Goal: Task Accomplishment & Management: Manage account settings

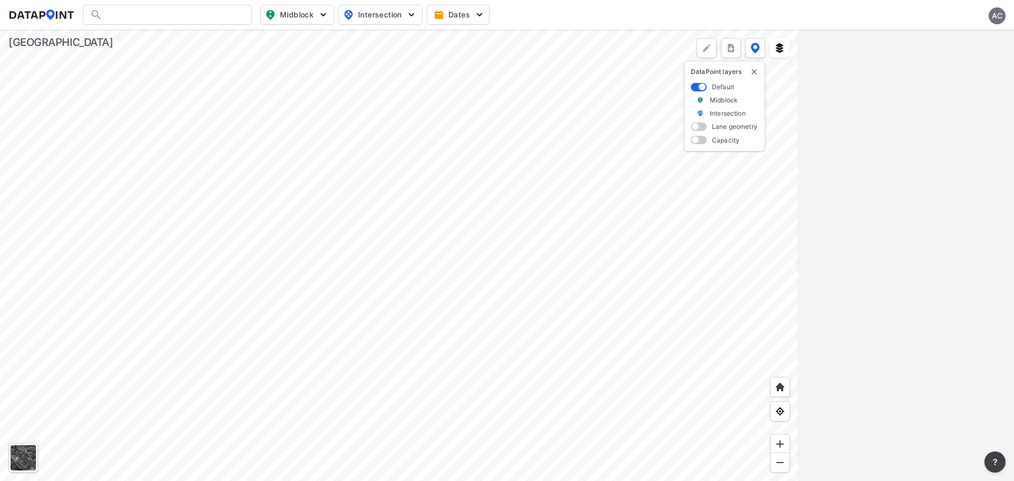
click at [998, 12] on div "AC" at bounding box center [996, 15] width 17 height 17
click at [947, 60] on p "Log out" at bounding box center [961, 60] width 89 height 19
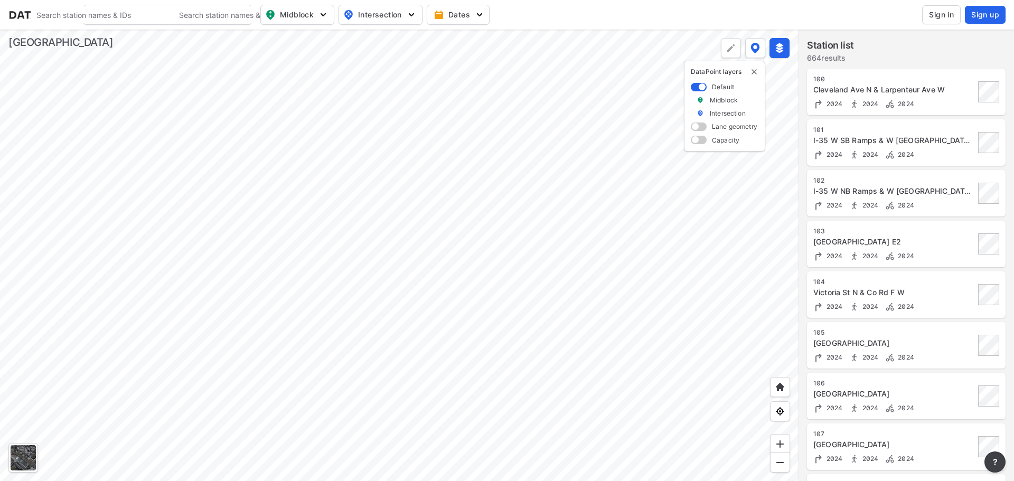
click at [937, 11] on span "Sign in" at bounding box center [941, 15] width 25 height 11
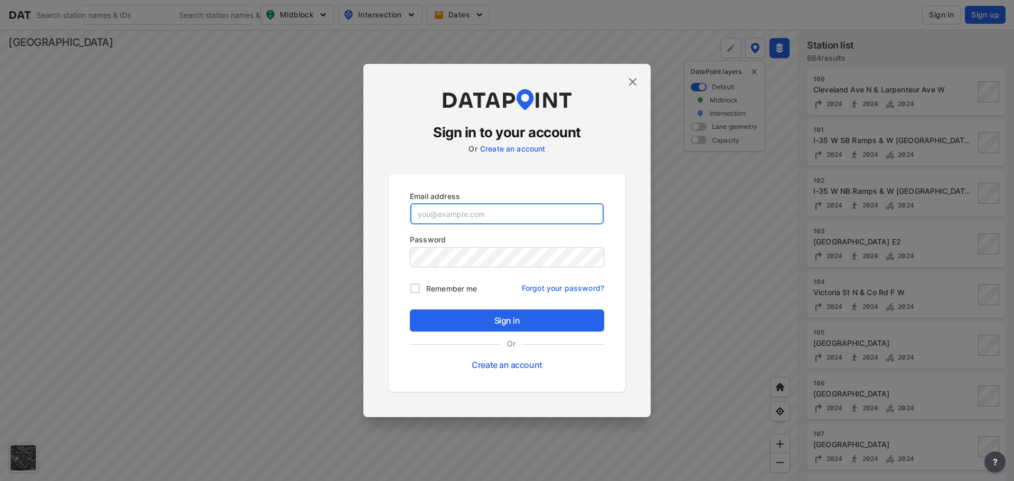
type input "[EMAIL_ADDRESS][DOMAIN_NAME]"
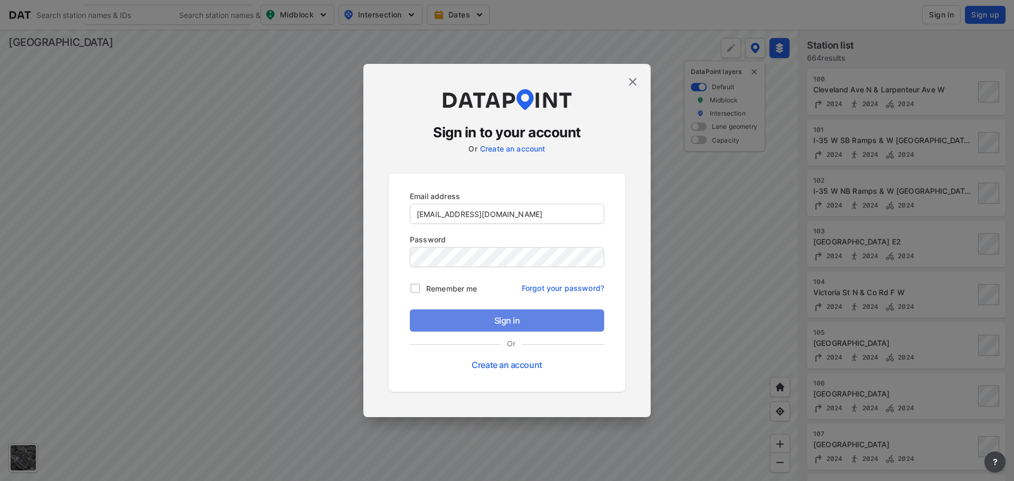
click at [506, 318] on span "Sign in" at bounding box center [506, 320] width 177 height 13
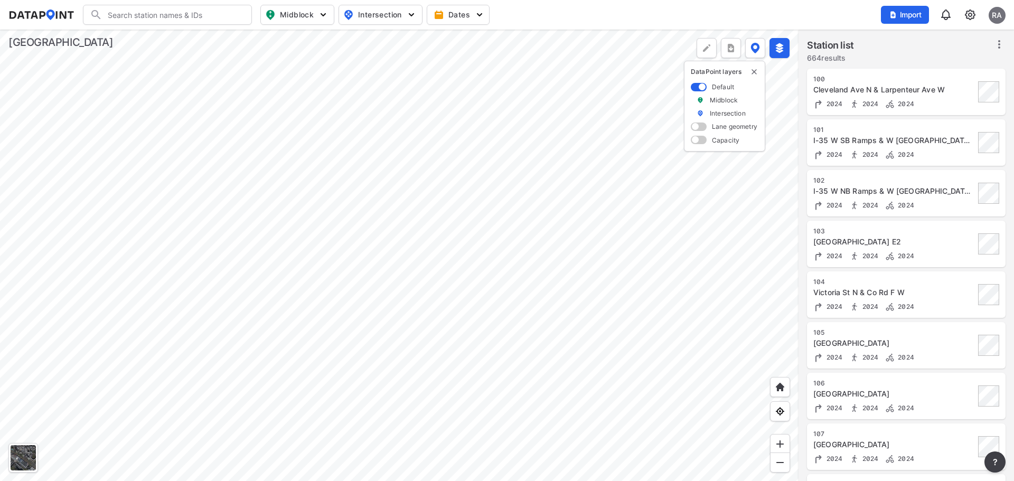
click at [973, 7] on div "Import RA" at bounding box center [943, 15] width 125 height 24
click at [973, 15] on img at bounding box center [970, 14] width 13 height 13
click at [913, 40] on link "Data management" at bounding box center [924, 40] width 91 height 11
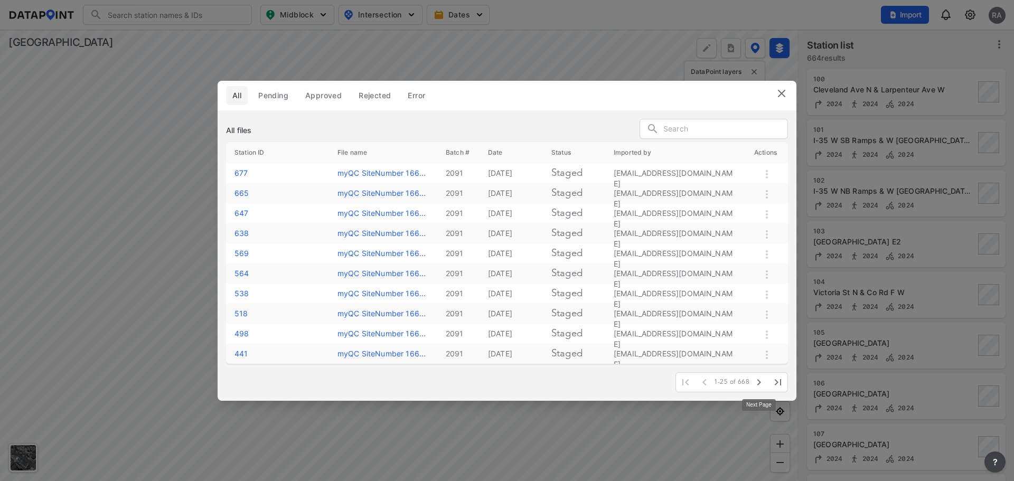
click at [757, 380] on icon "button" at bounding box center [758, 382] width 13 height 13
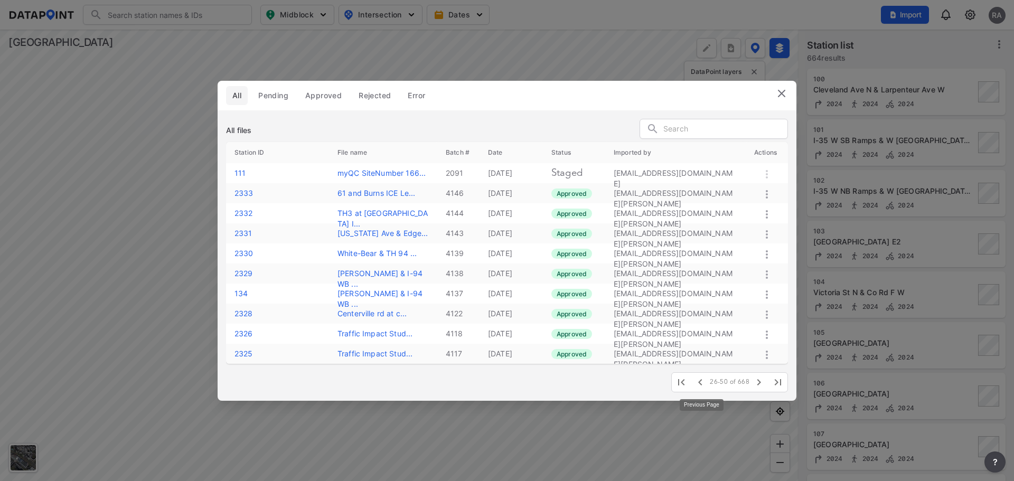
click at [701, 382] on icon "button" at bounding box center [700, 382] width 4 height 6
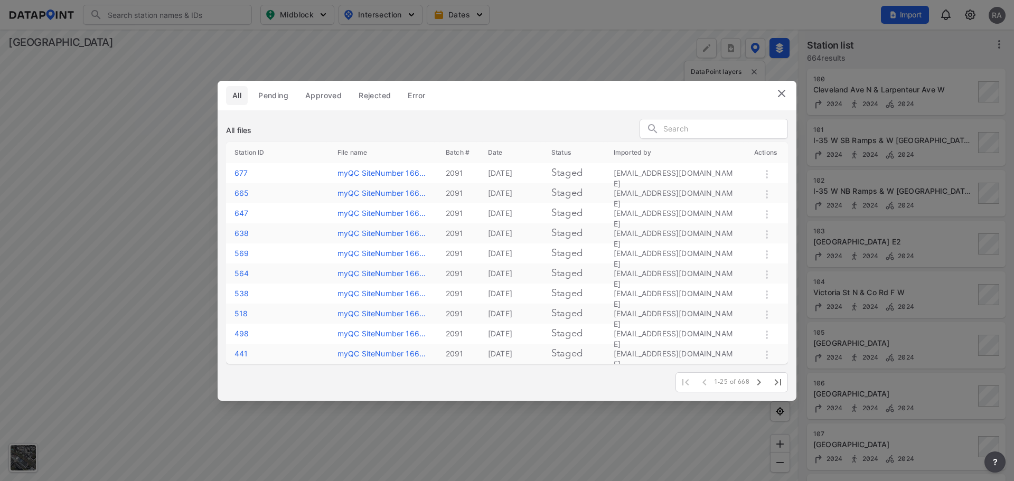
click at [784, 96] on img at bounding box center [781, 93] width 13 height 13
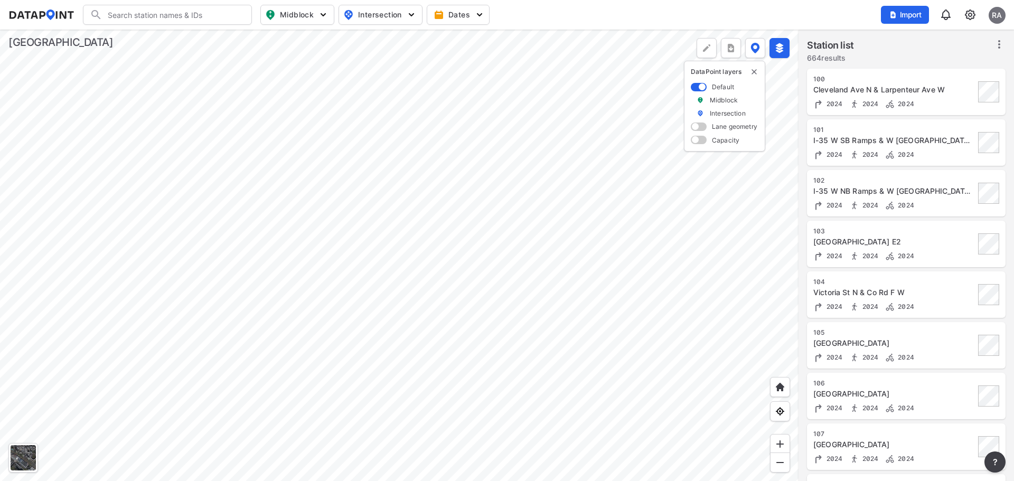
click at [969, 13] on img at bounding box center [970, 14] width 13 height 13
click at [927, 40] on link "Data management" at bounding box center [924, 40] width 91 height 11
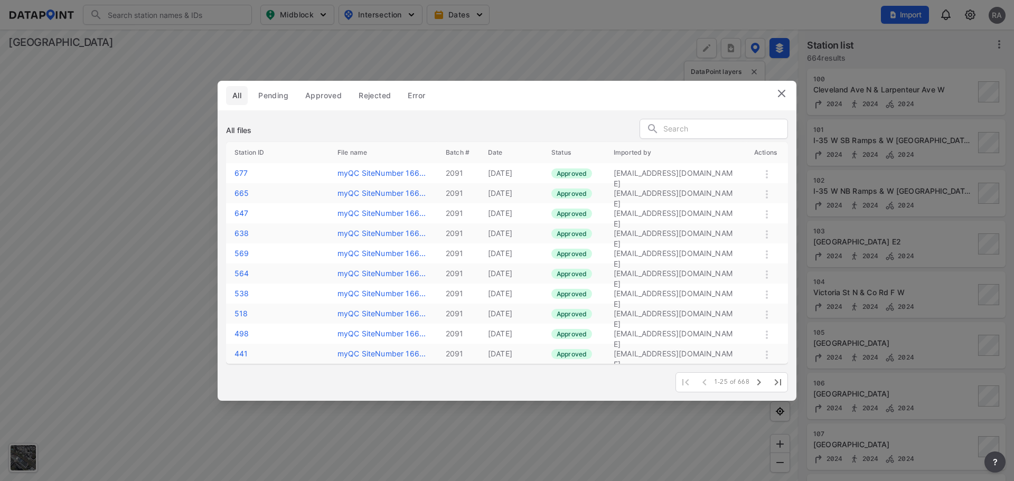
click at [272, 98] on span "Pending" at bounding box center [273, 95] width 30 height 11
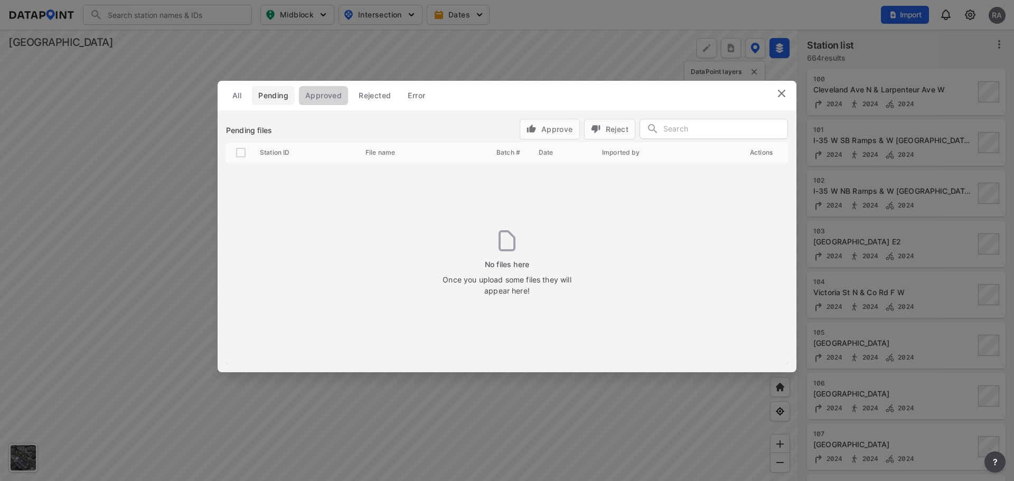
click at [310, 99] on span "Approved" at bounding box center [323, 95] width 36 height 11
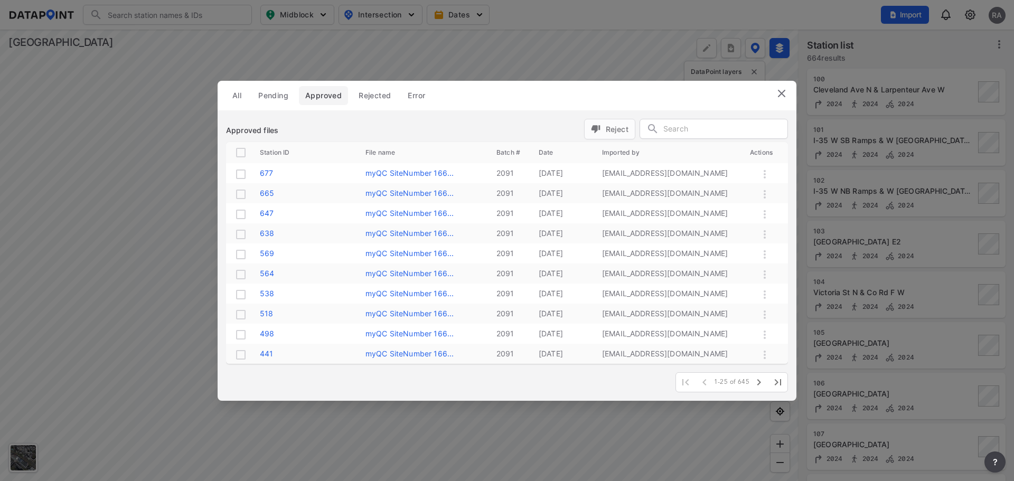
click at [372, 94] on span "Rejected" at bounding box center [375, 95] width 32 height 11
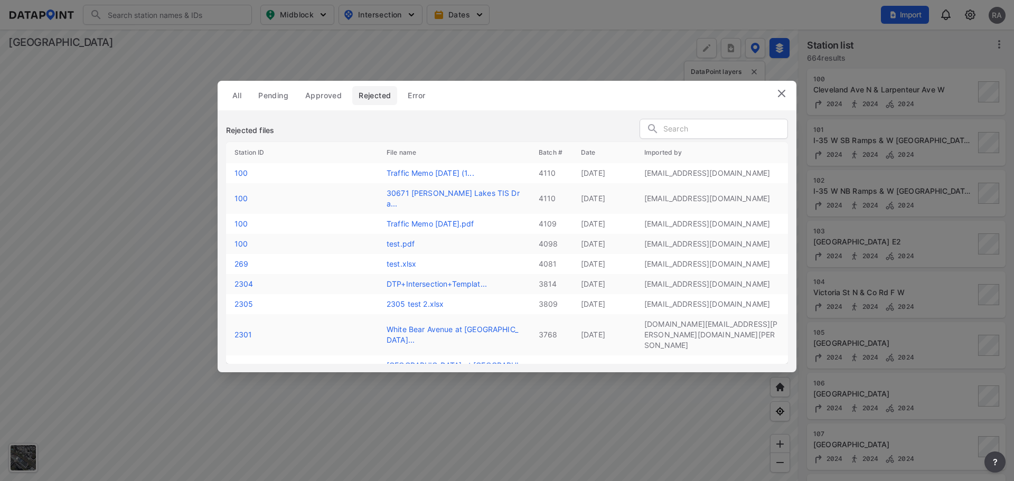
click at [785, 93] on img at bounding box center [781, 93] width 13 height 13
